Goal: Book appointment/travel/reservation

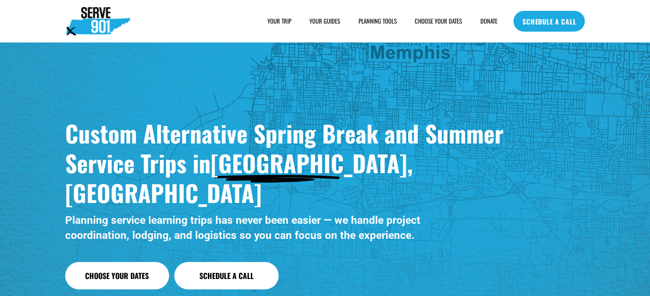
click at [0, 0] on span "FAQs" at bounding box center [0, 0] width 0 height 0
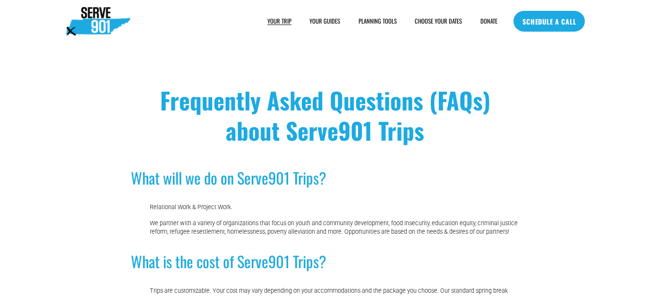
click at [86, 18] on img at bounding box center [97, 21] width 65 height 28
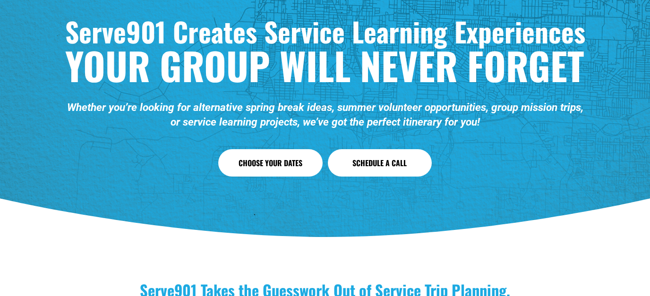
scroll to position [1749, 0]
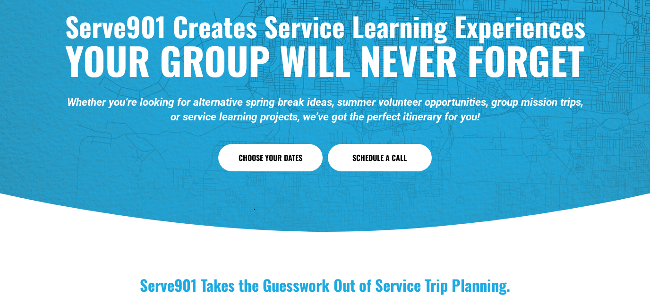
click at [276, 144] on link "Choose Your Dates" at bounding box center [270, 157] width 104 height 27
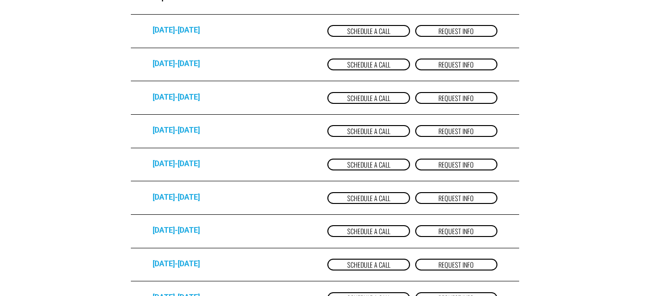
scroll to position [931, 0]
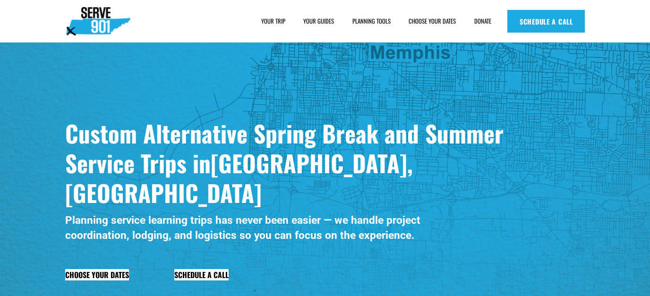
scroll to position [1744, 0]
